Goal: Task Accomplishment & Management: Manage account settings

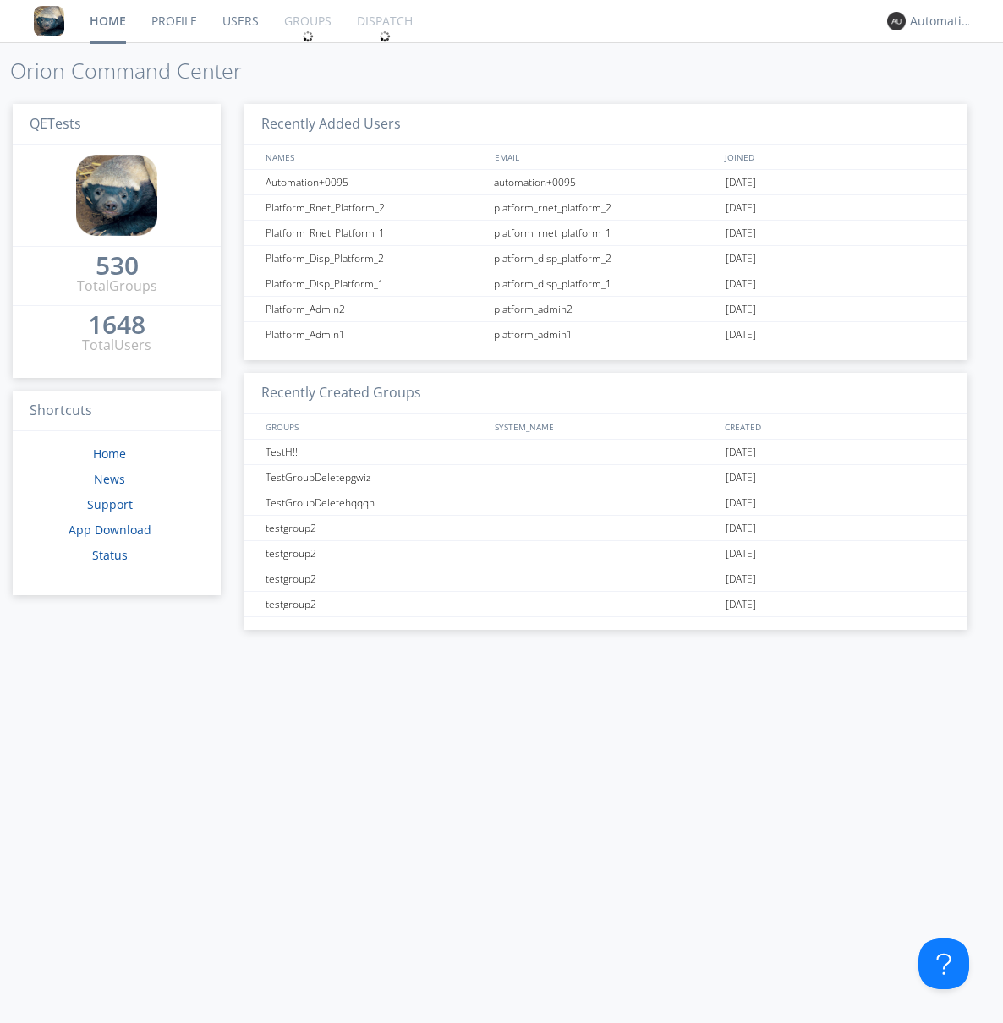
click at [306, 21] on link "Groups" at bounding box center [307, 21] width 73 height 42
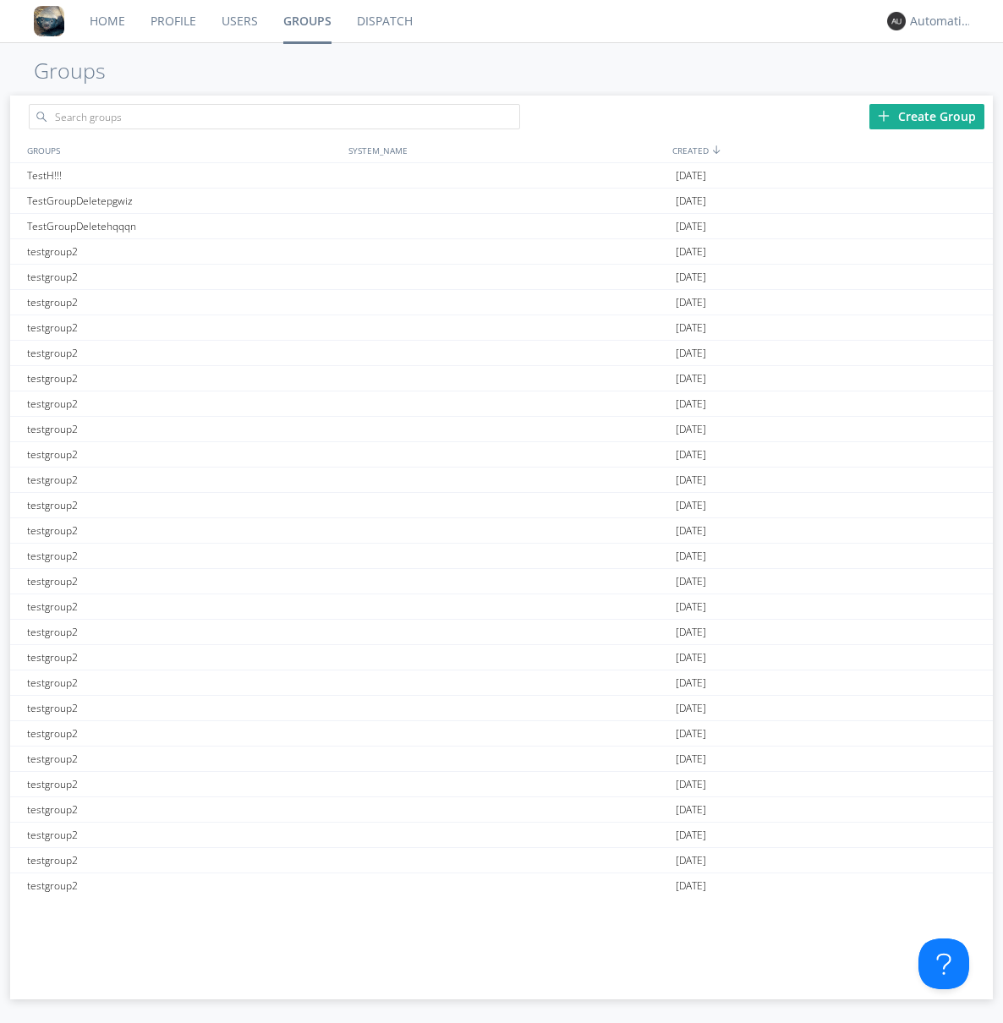
click at [927, 116] on div "Create Group" at bounding box center [926, 116] width 115 height 25
click at [306, 21] on link "Groups" at bounding box center [308, 21] width 74 height 42
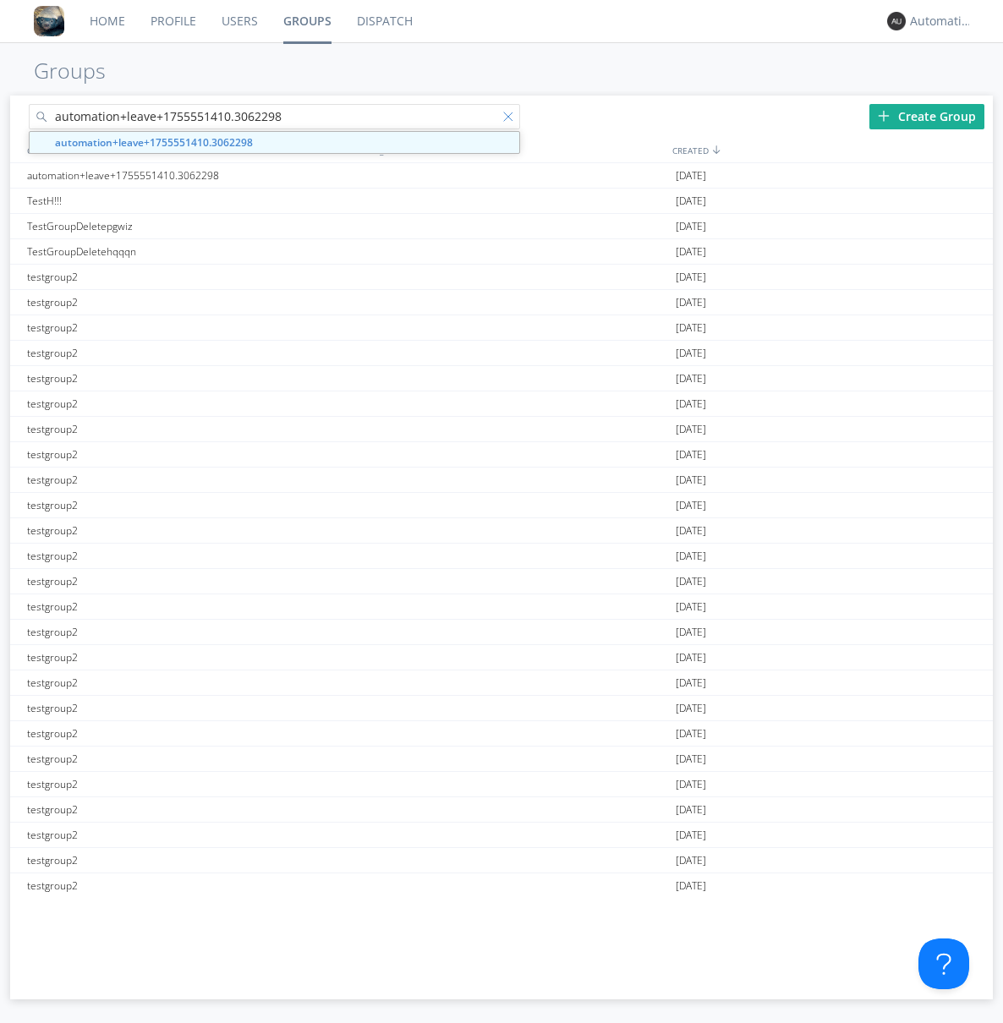
type input "automation+leave+1755551410.3062298"
click at [511, 119] on div at bounding box center [511, 120] width 17 height 17
type input "automation+leave+1755551410.3062298"
click at [184, 175] on div "automation+leave+1755551410.3062298" at bounding box center [184, 175] width 322 height 25
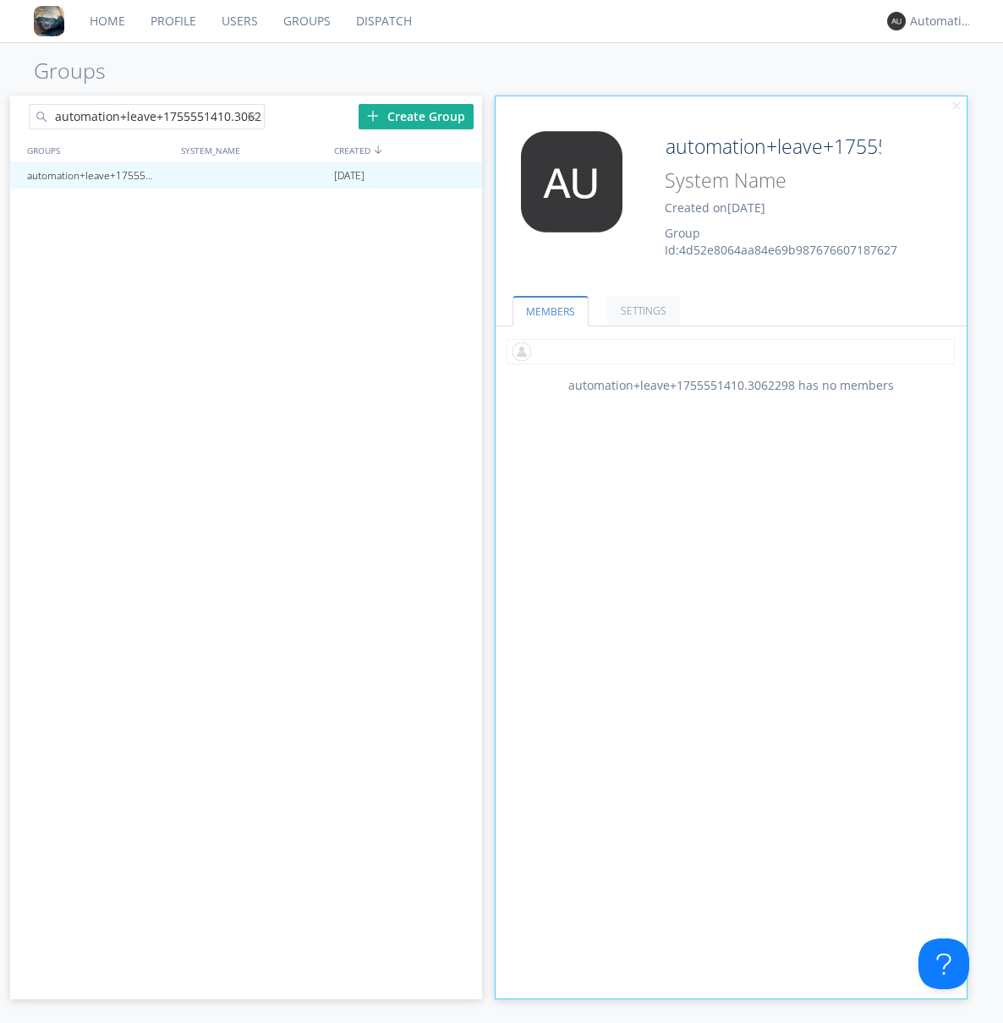
click at [731, 351] on input "text" at bounding box center [731, 351] width 448 height 25
type input "automation+0102"
click at [727, 351] on input "text" at bounding box center [731, 351] width 448 height 25
type input "automation+0103"
